Goal: Navigation & Orientation: Find specific page/section

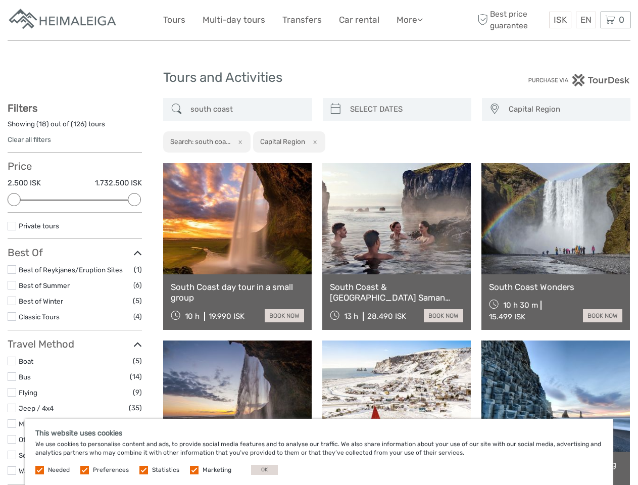
click at [409, 20] on link "More" at bounding box center [409, 20] width 26 height 15
click at [421, 19] on icon at bounding box center [420, 19] width 6 height 9
click at [560, 20] on span "ISK" at bounding box center [560, 20] width 13 height 10
click at [585, 20] on div "EN English Español Deutsch" at bounding box center [586, 20] width 20 height 17
click at [615, 20] on div "0 Items Total 0 ISK Checkout The shopping cart is empty." at bounding box center [616, 20] width 30 height 17
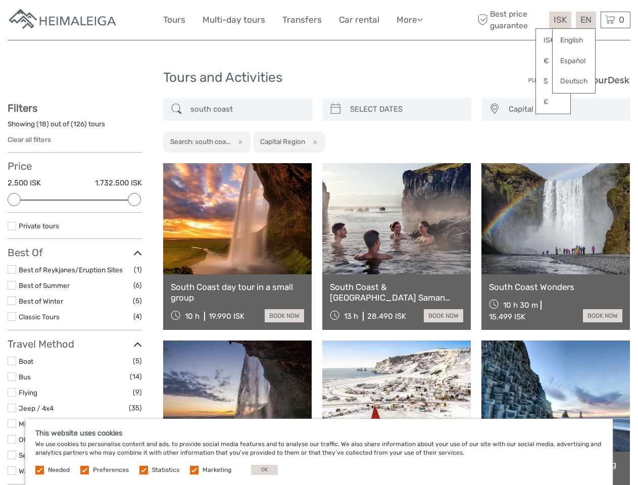
click at [14, 200] on div at bounding box center [14, 199] width 13 height 13
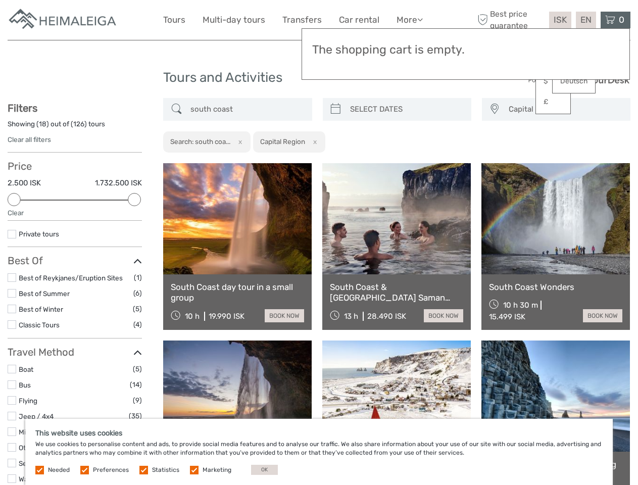
click at [335, 163] on link at bounding box center [396, 218] width 148 height 111
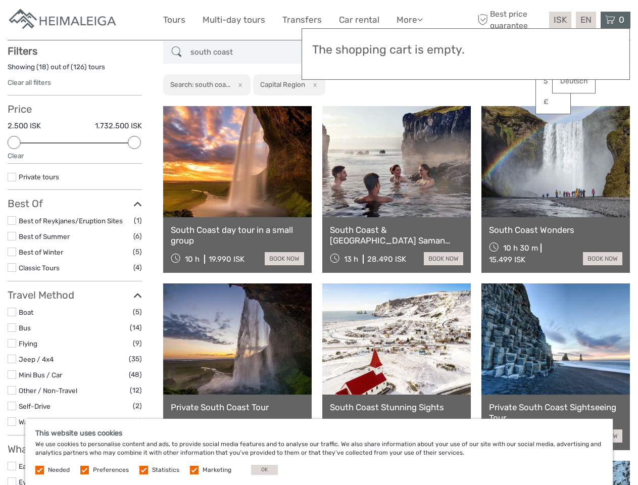
click at [406, 109] on link at bounding box center [396, 161] width 148 height 111
click at [494, 109] on link at bounding box center [555, 161] width 148 height 111
